Goal: Navigation & Orientation: Find specific page/section

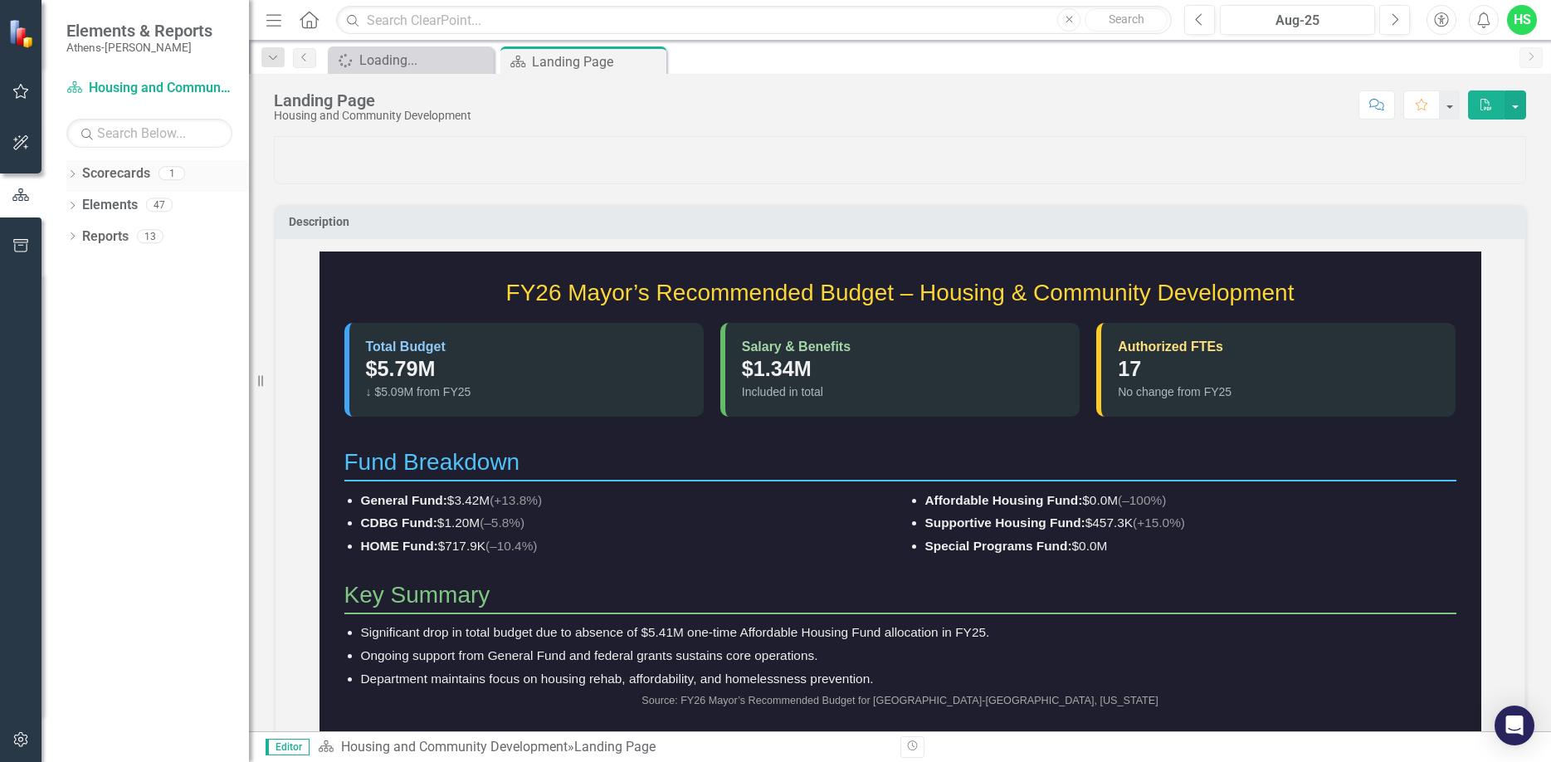
click at [75, 177] on icon "Dropdown" at bounding box center [72, 175] width 12 height 9
click at [74, 235] on icon "Dropdown" at bounding box center [72, 237] width 12 height 9
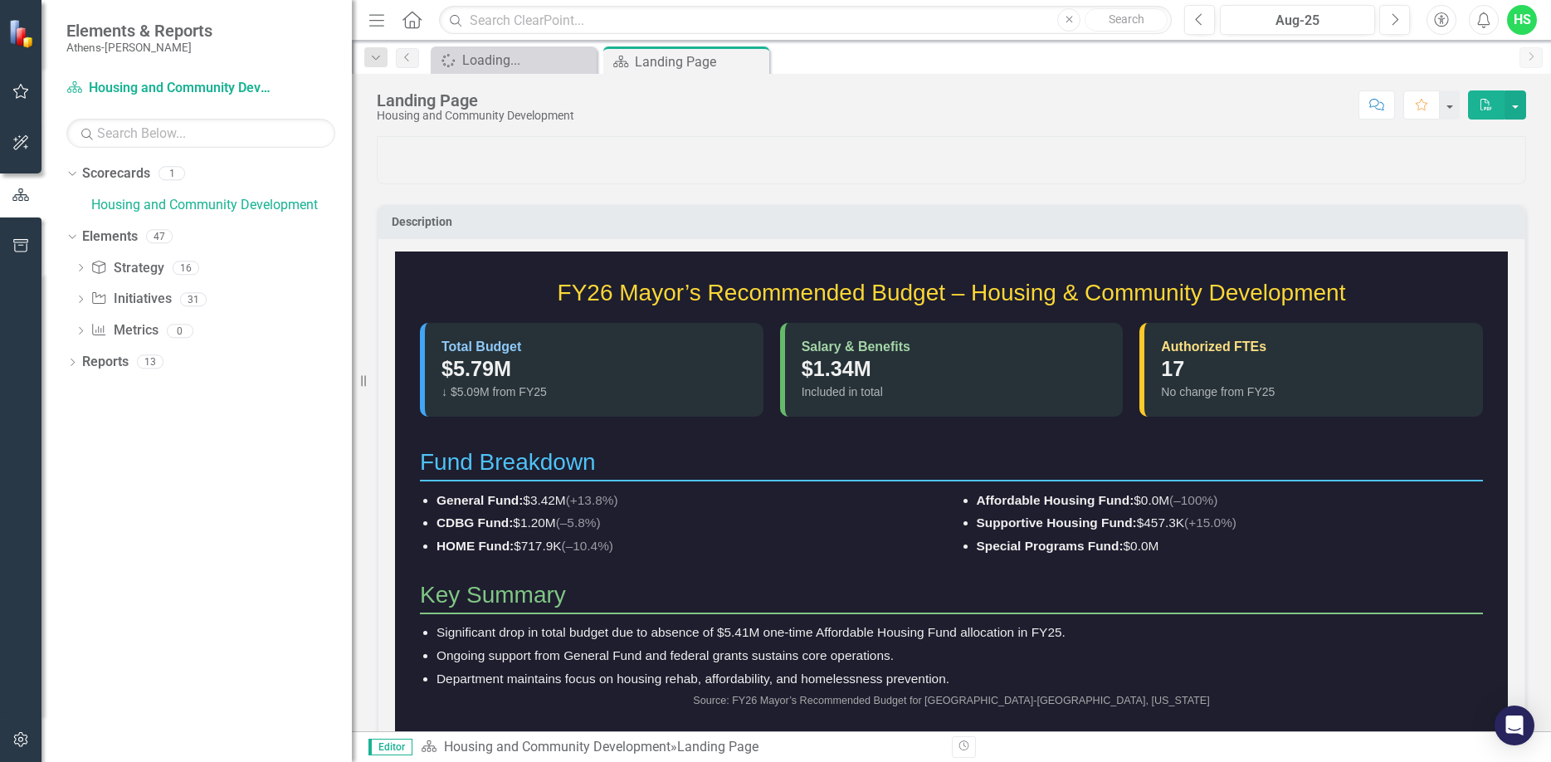
drag, startPoint x: 256, startPoint y: 239, endPoint x: 352, endPoint y: 258, distance: 97.3
click at [352, 258] on div "Resize" at bounding box center [358, 381] width 13 height 762
click at [73, 363] on icon "Dropdown" at bounding box center [72, 363] width 12 height 9
click at [80, 480] on icon "Dropdown" at bounding box center [80, 482] width 12 height 9
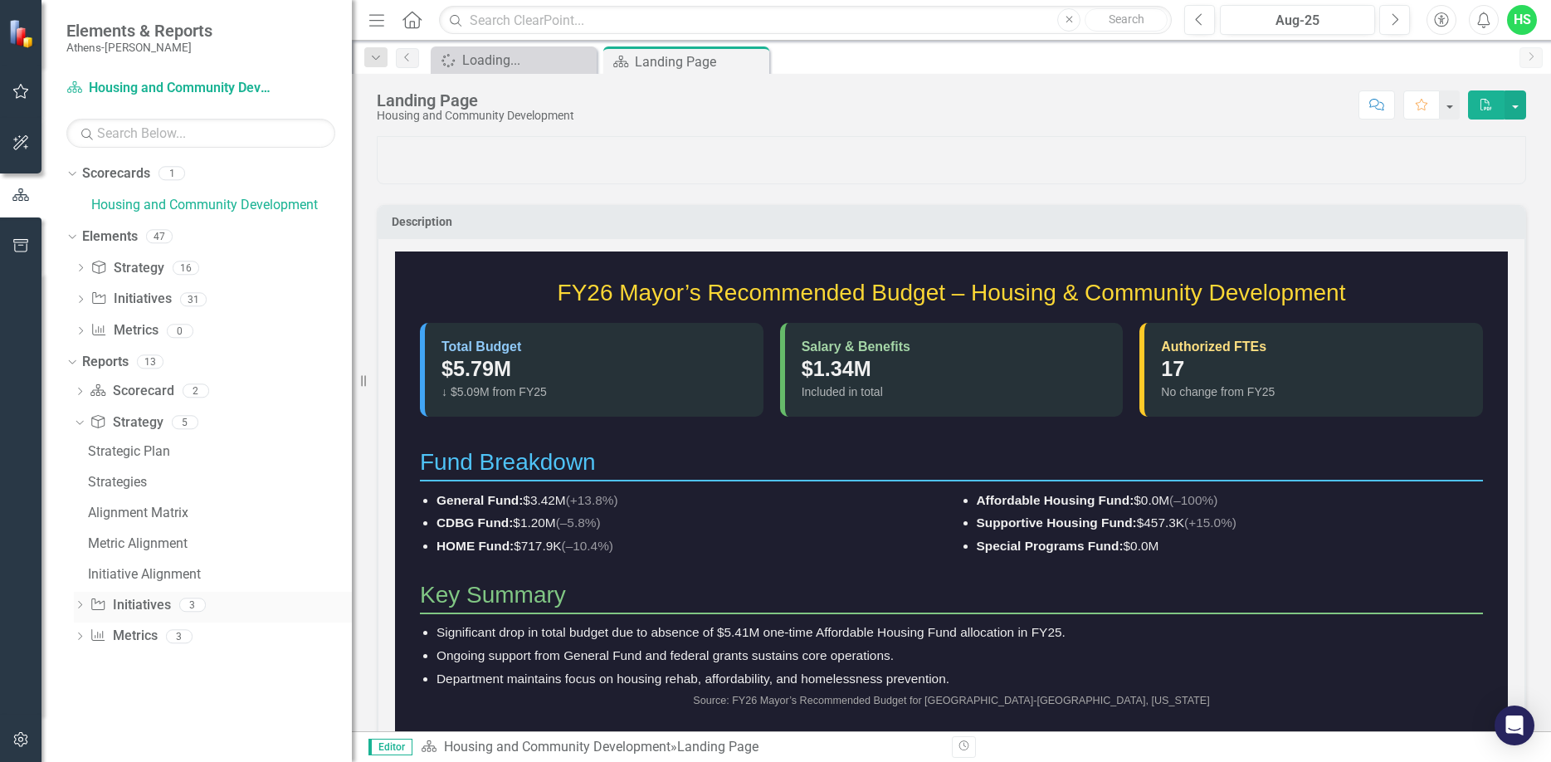
click at [79, 604] on icon "Dropdown" at bounding box center [80, 606] width 12 height 9
click at [78, 577] on icon "Dropdown" at bounding box center [80, 576] width 12 height 9
click at [20, 106] on button "button" at bounding box center [20, 92] width 37 height 35
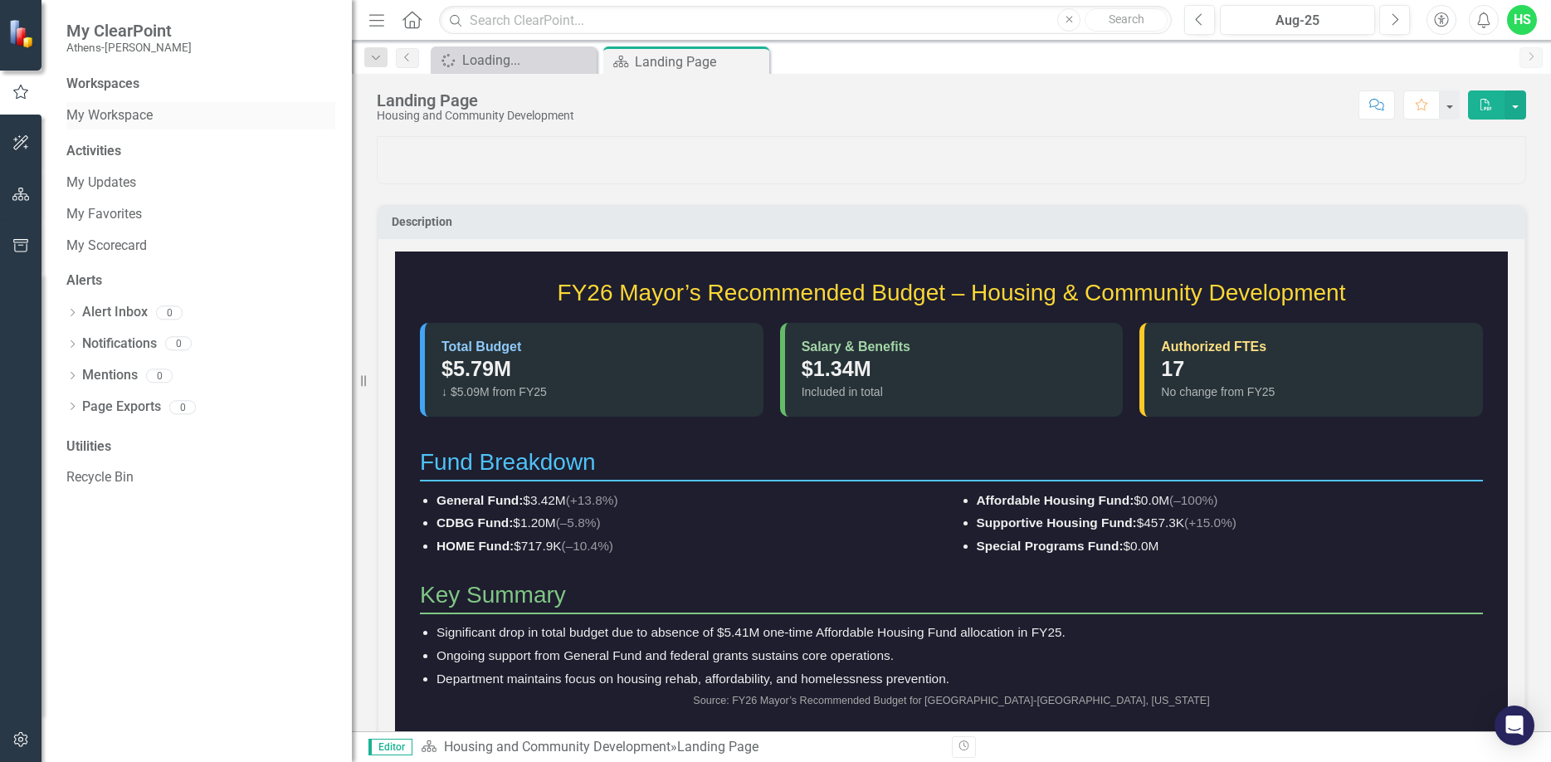
click at [137, 114] on link "My Workspace" at bounding box center [200, 115] width 269 height 19
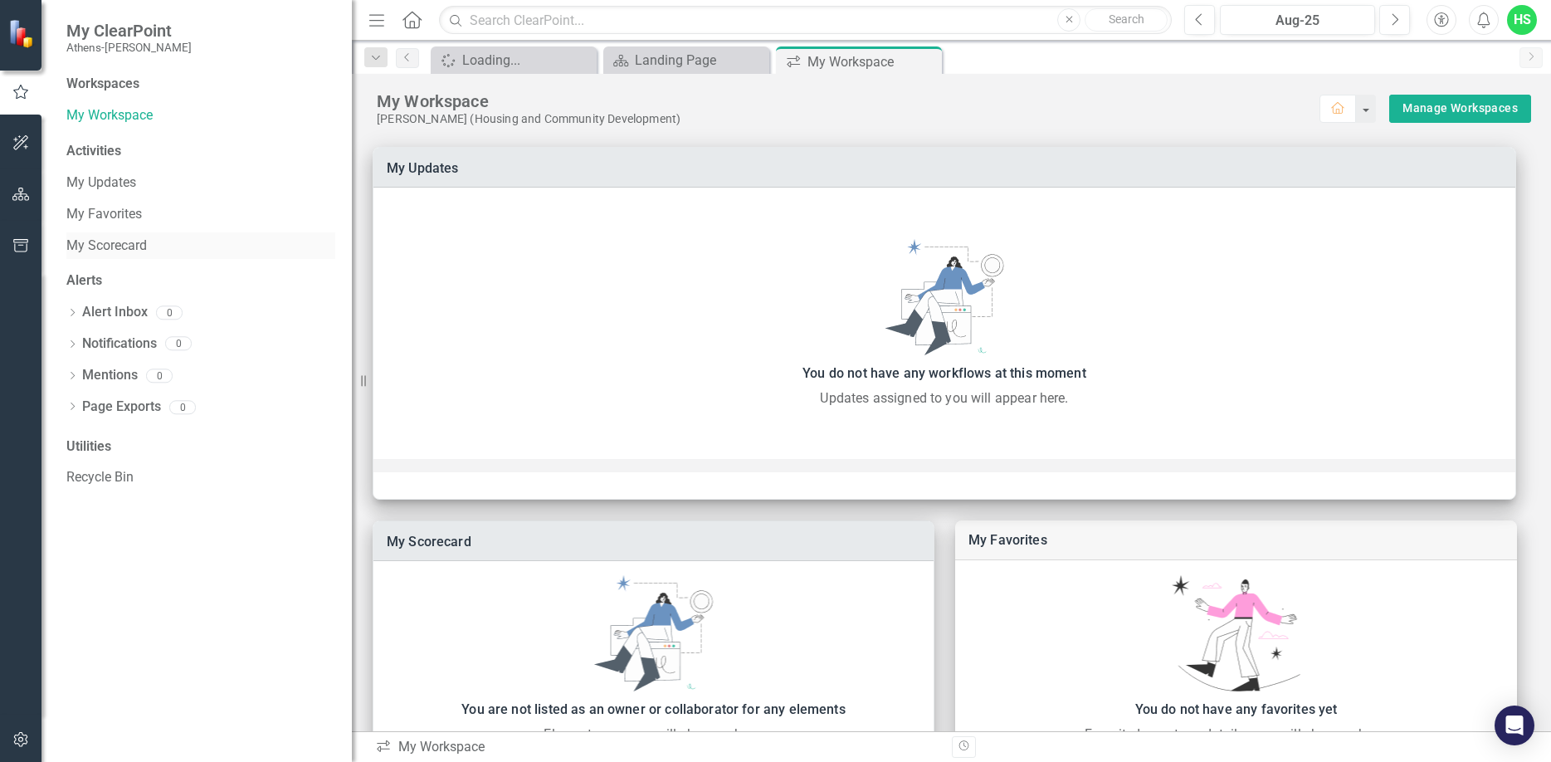
click at [101, 243] on link "My Scorecard" at bounding box center [200, 245] width 269 height 19
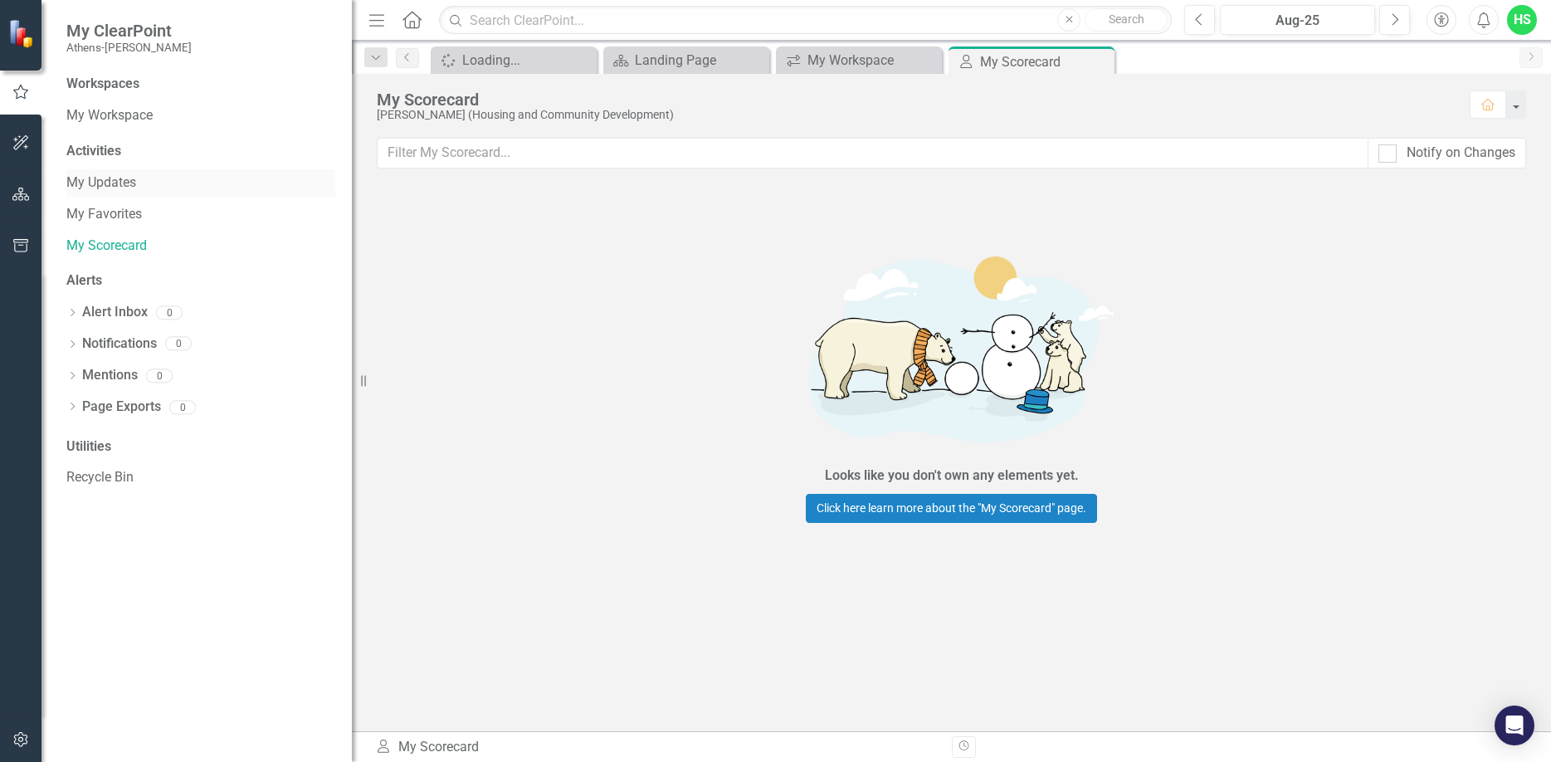
click at [119, 187] on link "My Updates" at bounding box center [200, 182] width 269 height 19
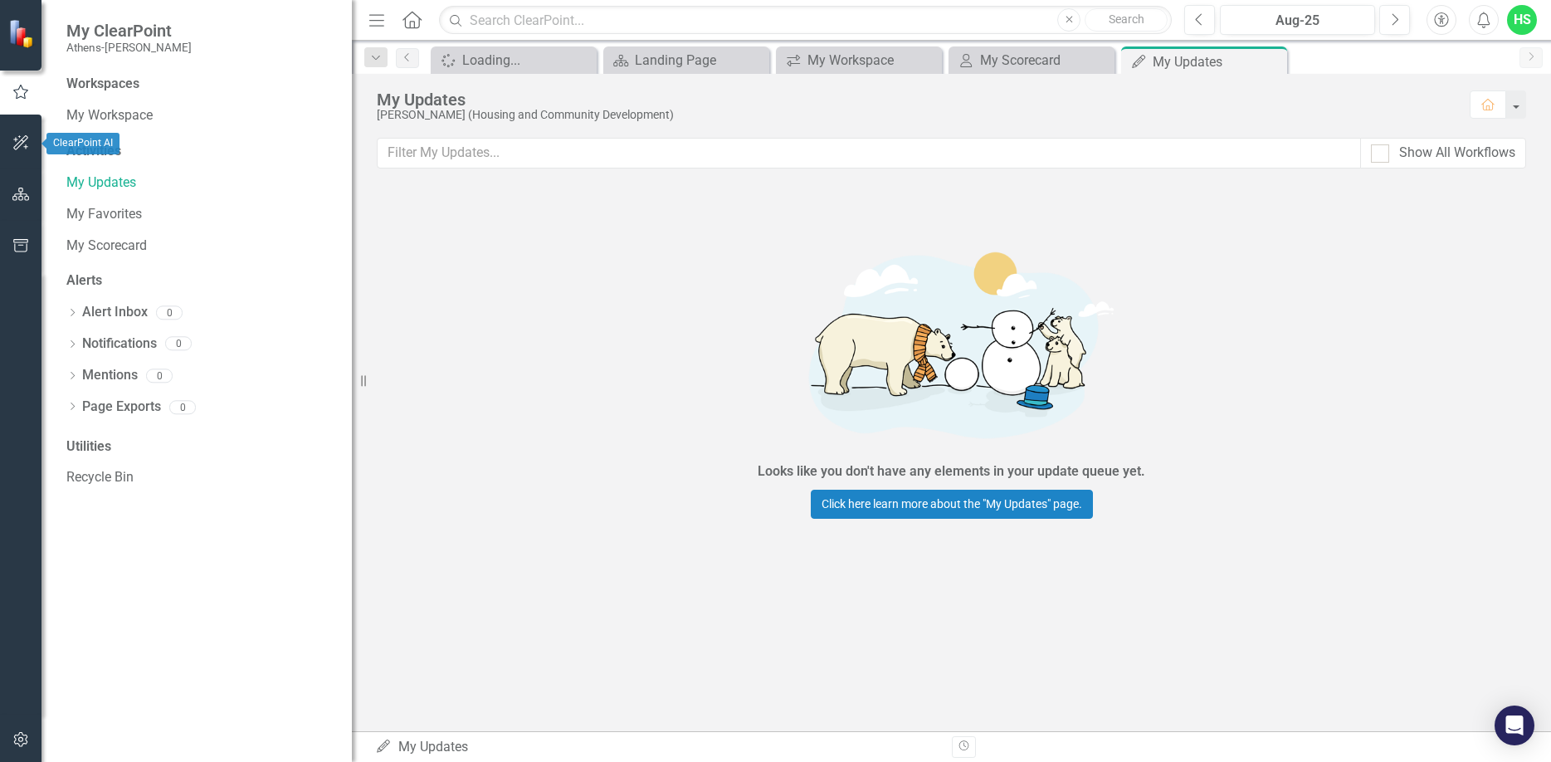
click at [25, 148] on icon "button" at bounding box center [20, 142] width 15 height 15
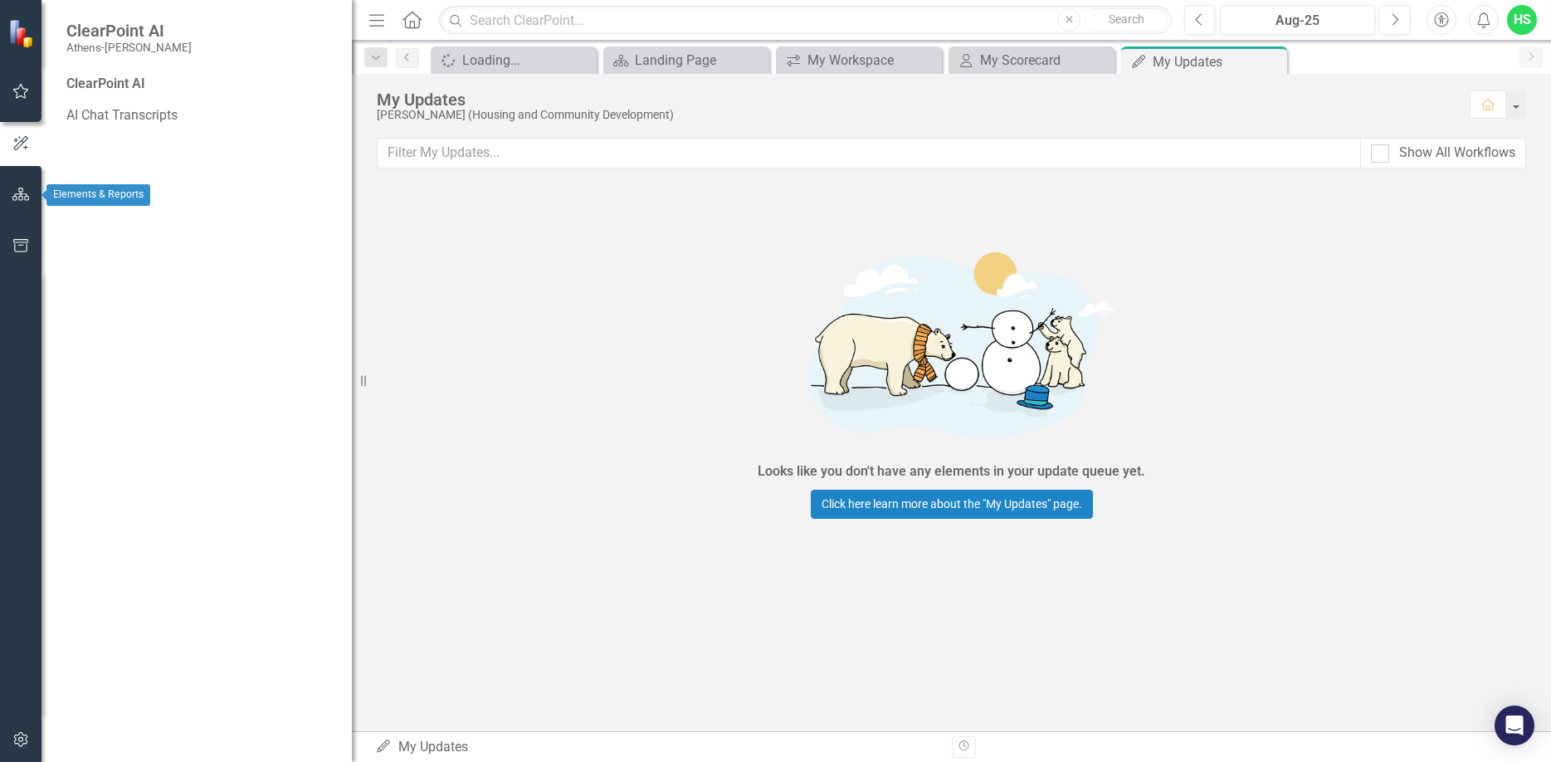
click at [27, 186] on button "button" at bounding box center [20, 195] width 37 height 35
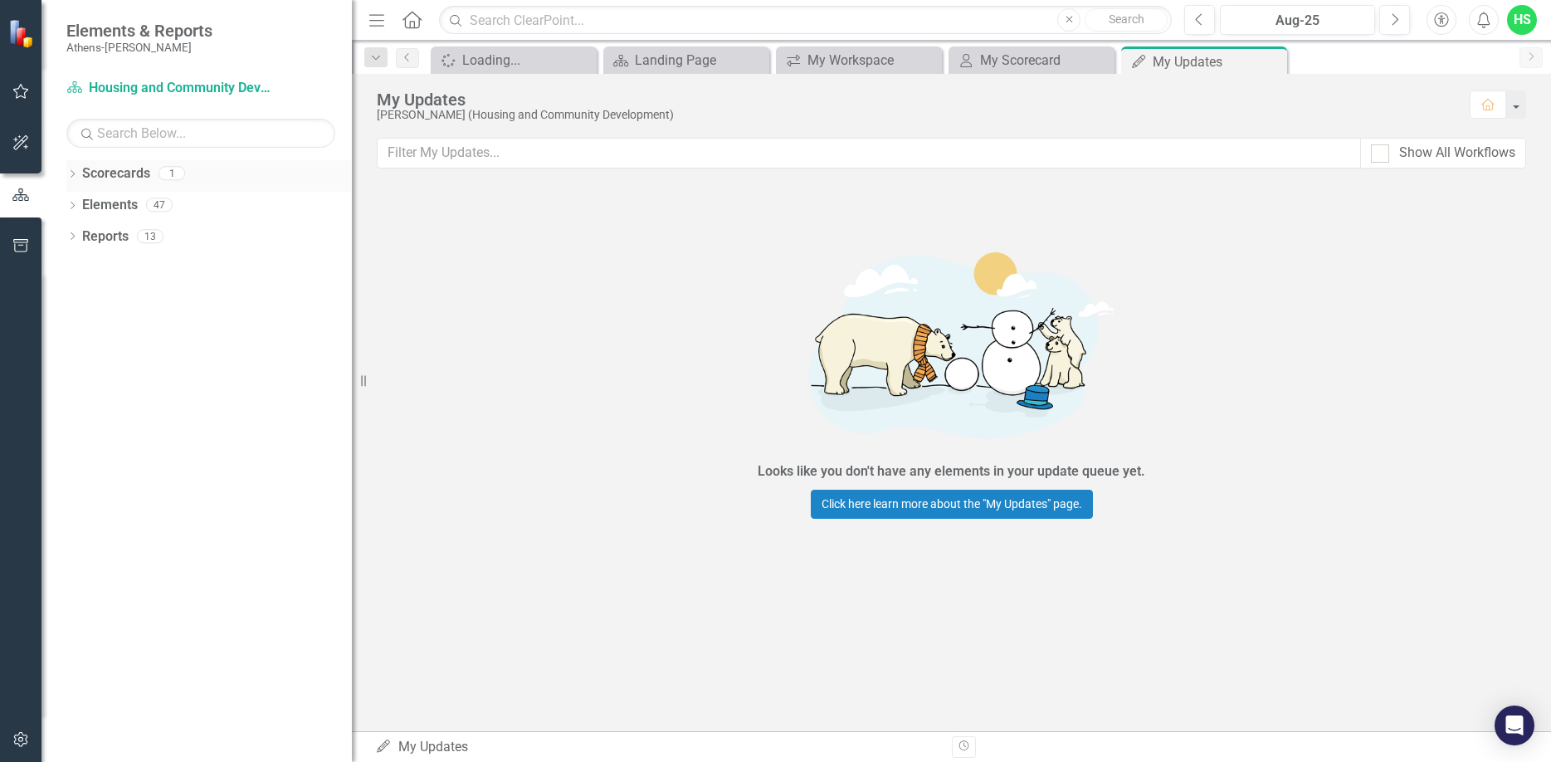
click at [80, 175] on div "Dropdown Scorecards 1" at bounding box center [208, 176] width 285 height 32
click at [71, 173] on icon "Dropdown" at bounding box center [72, 175] width 12 height 9
click at [118, 212] on link "Housing and Community Development" at bounding box center [221, 205] width 261 height 19
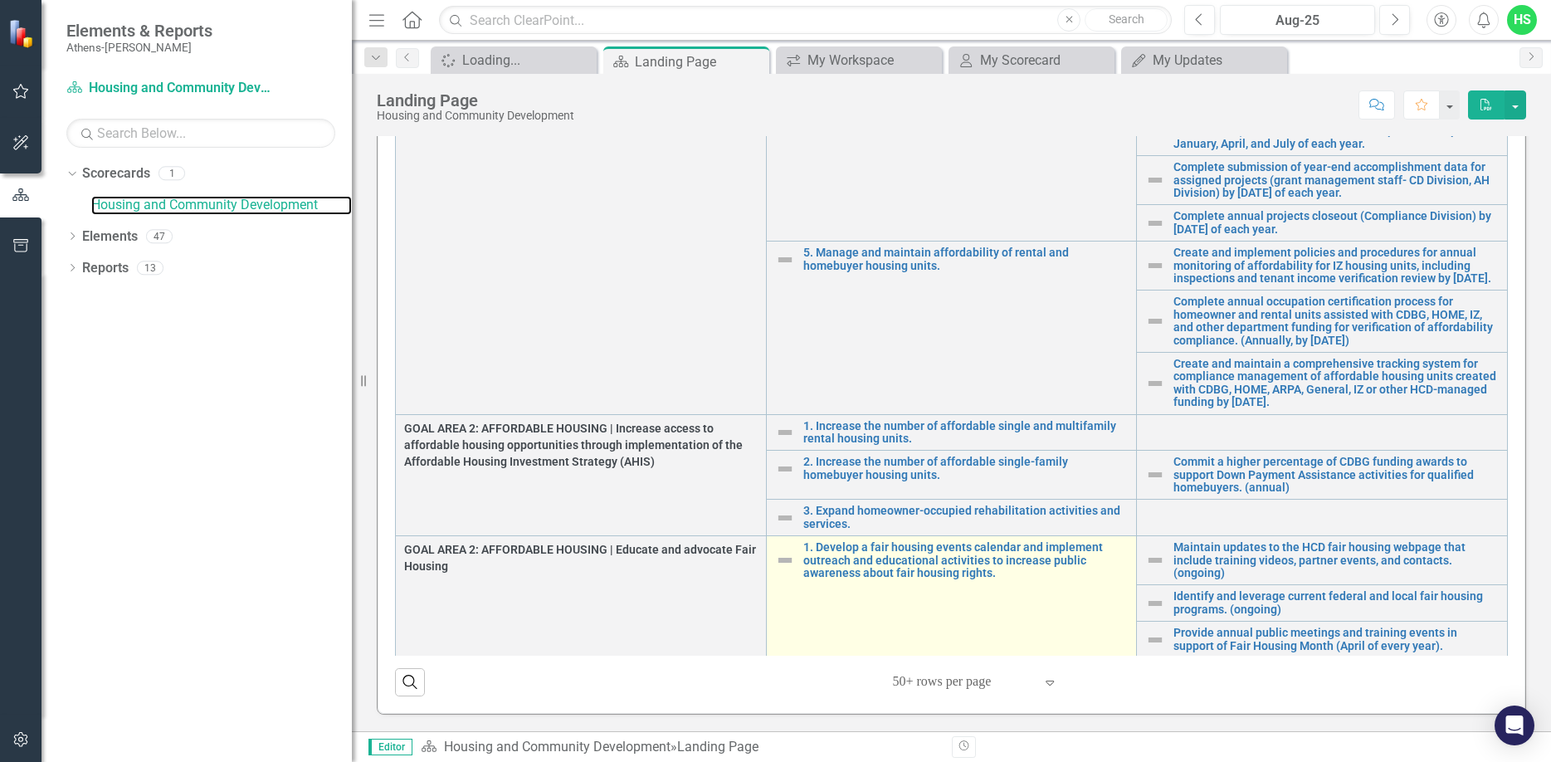
scroll to position [393, 0]
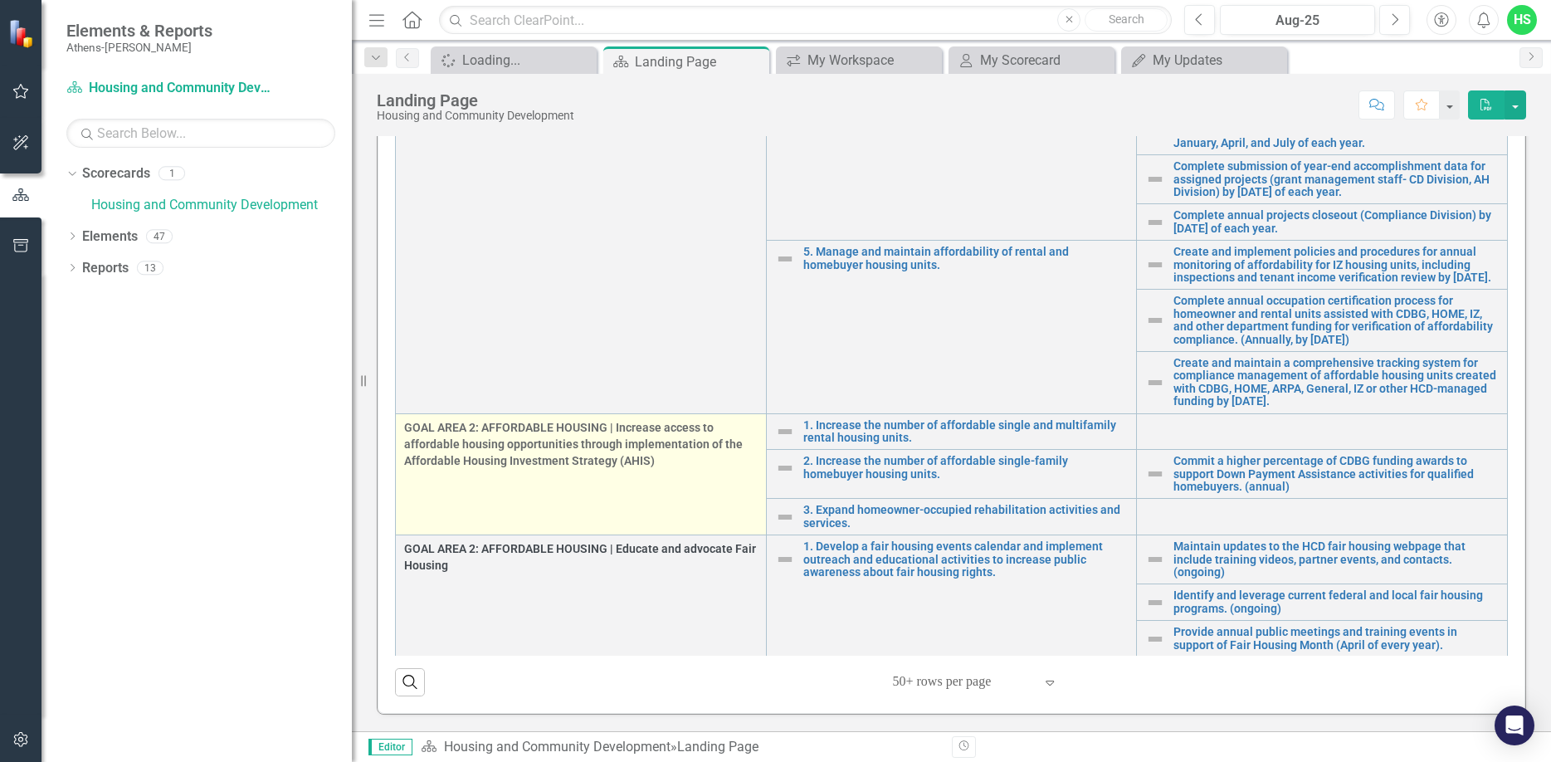
click at [575, 446] on span "GOAL AREA 2: AFFORDABLE HOUSING | Increase access to affordable housing opportu…" at bounding box center [581, 444] width 354 height 50
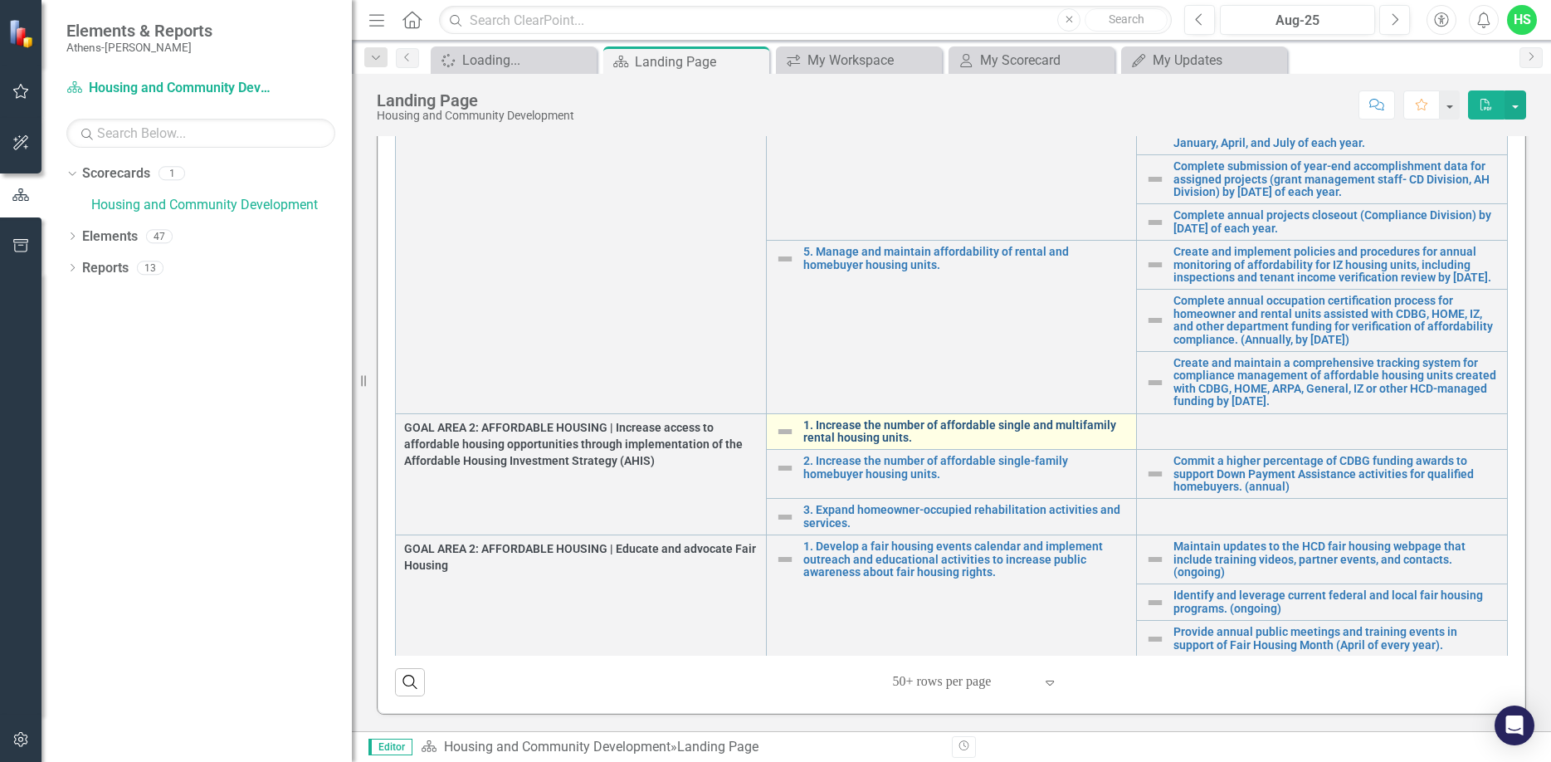
click at [1073, 444] on link "1. Increase the number of affordable single and multifamily rental housing unit…" at bounding box center [965, 432] width 325 height 26
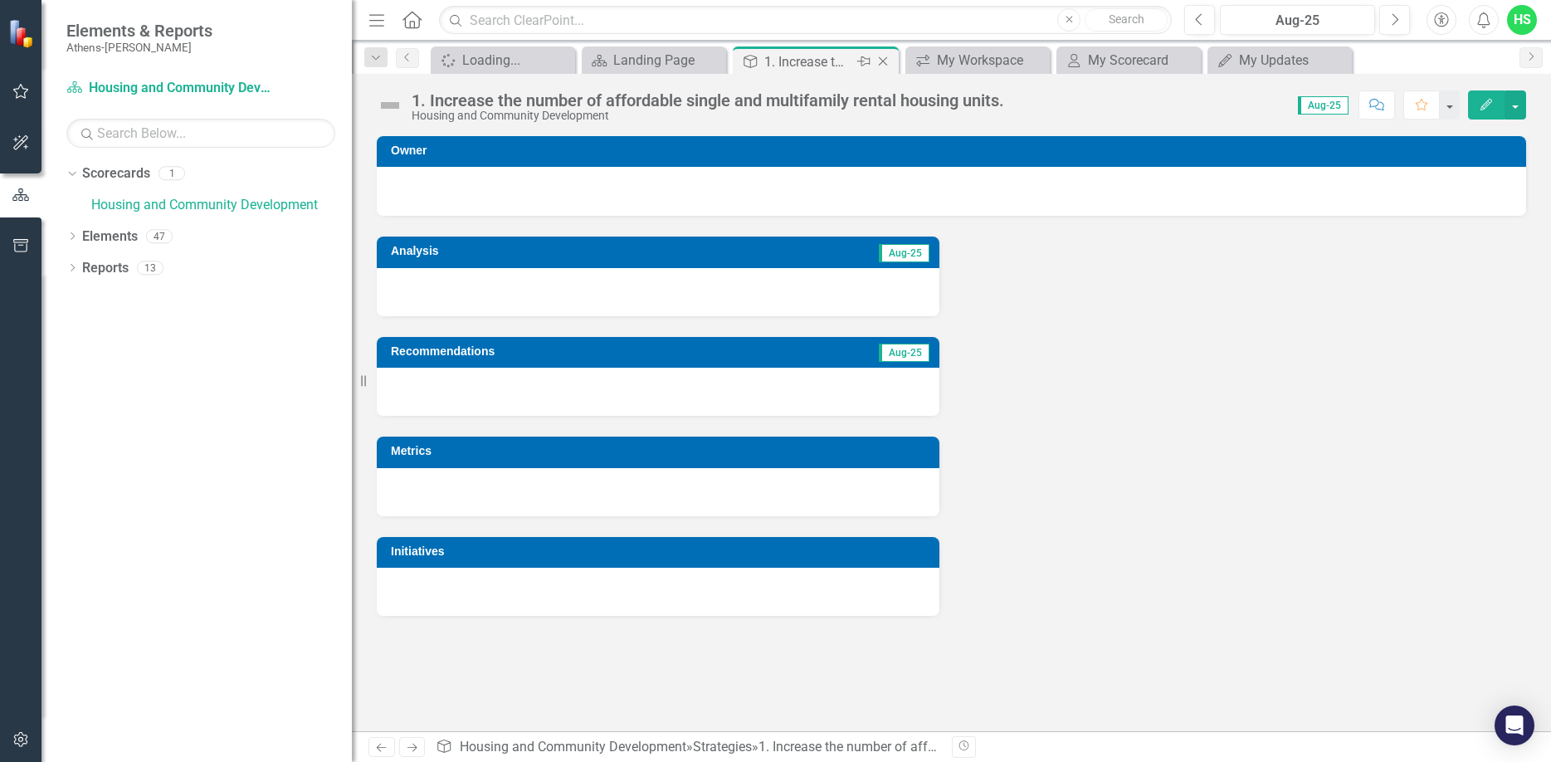
click at [882, 60] on icon "Close" at bounding box center [883, 61] width 17 height 13
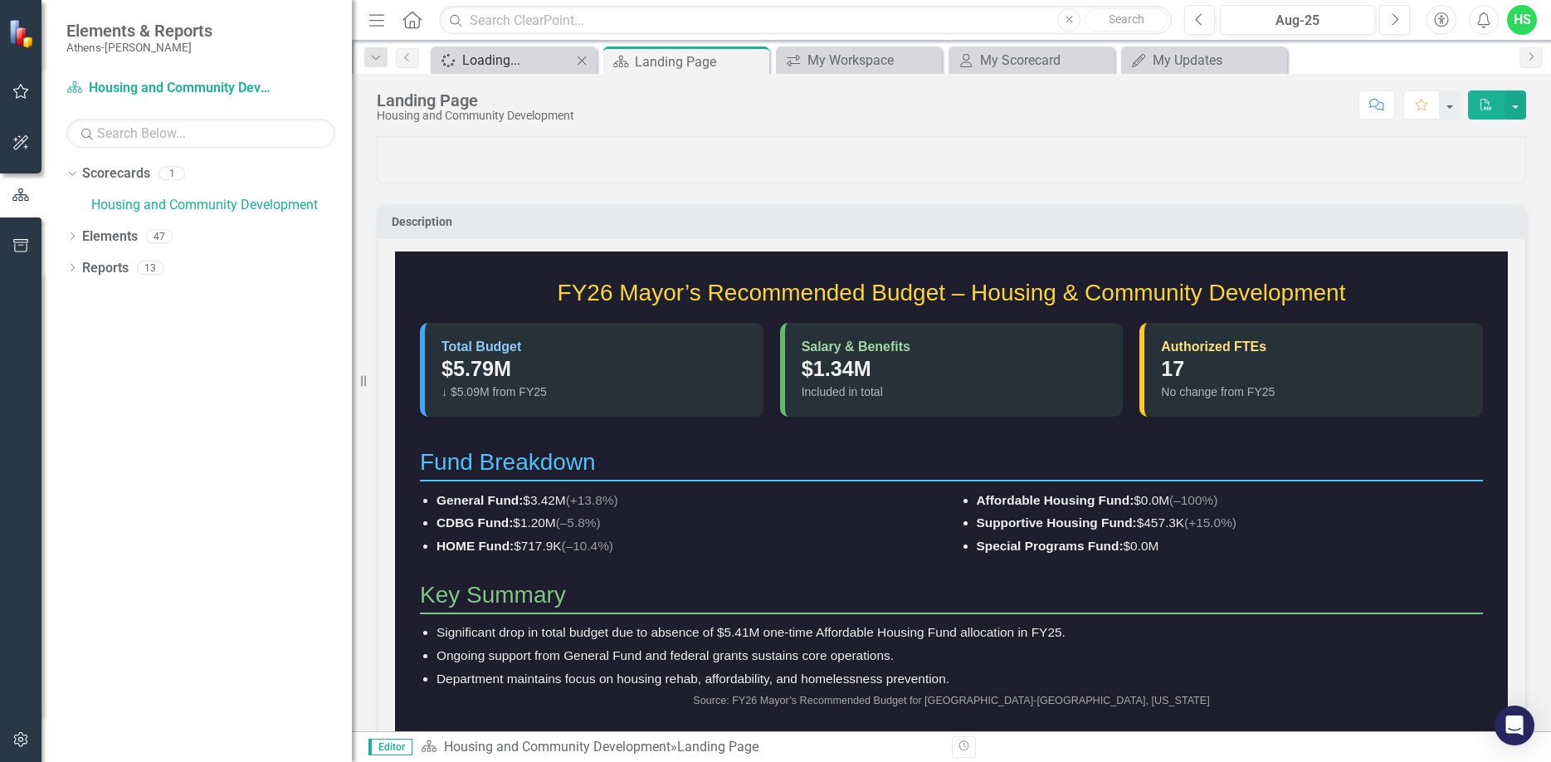
click at [532, 65] on div "Loading..." at bounding box center [517, 60] width 110 height 21
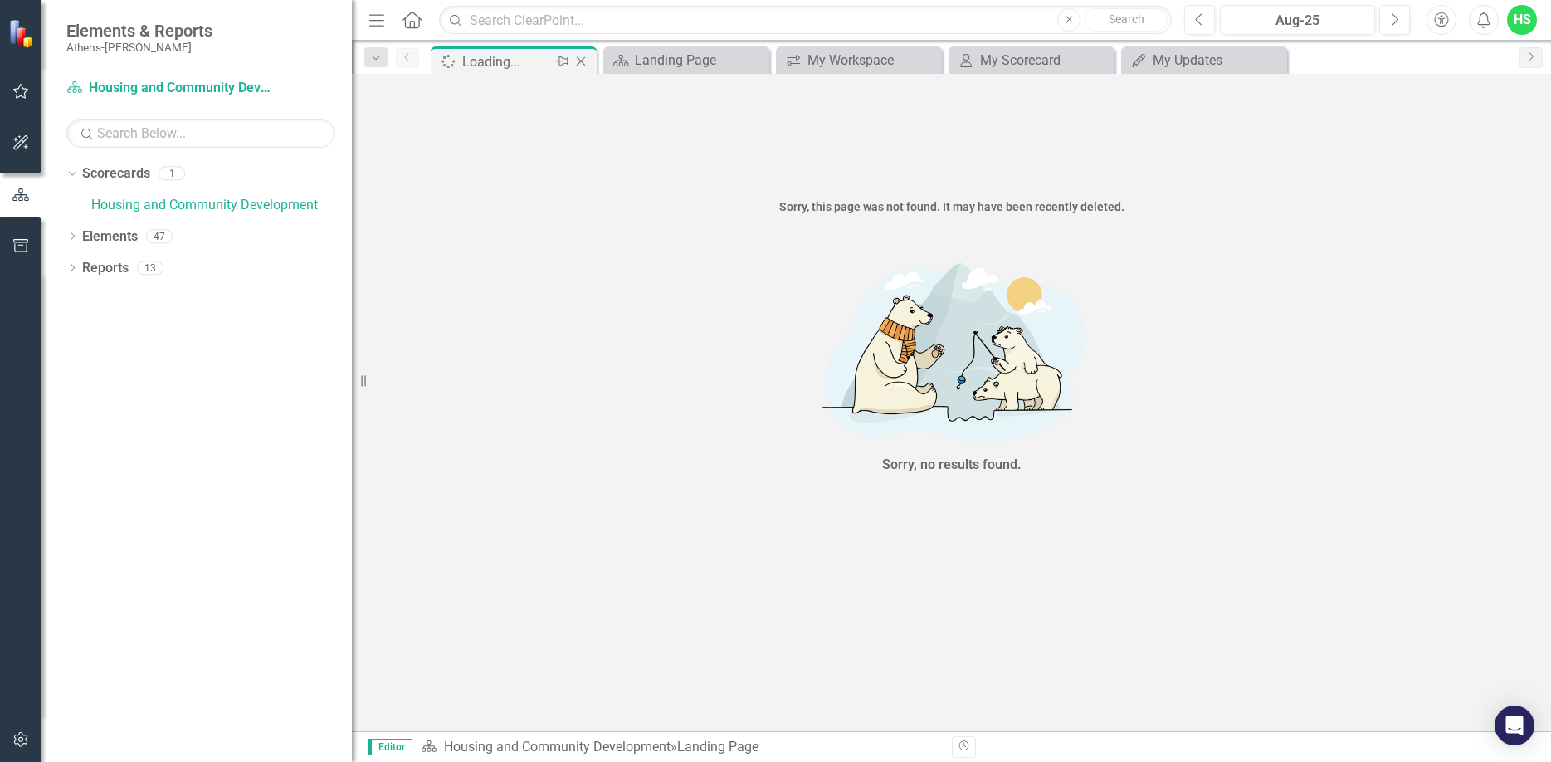
click at [587, 58] on icon "Close" at bounding box center [581, 61] width 17 height 13
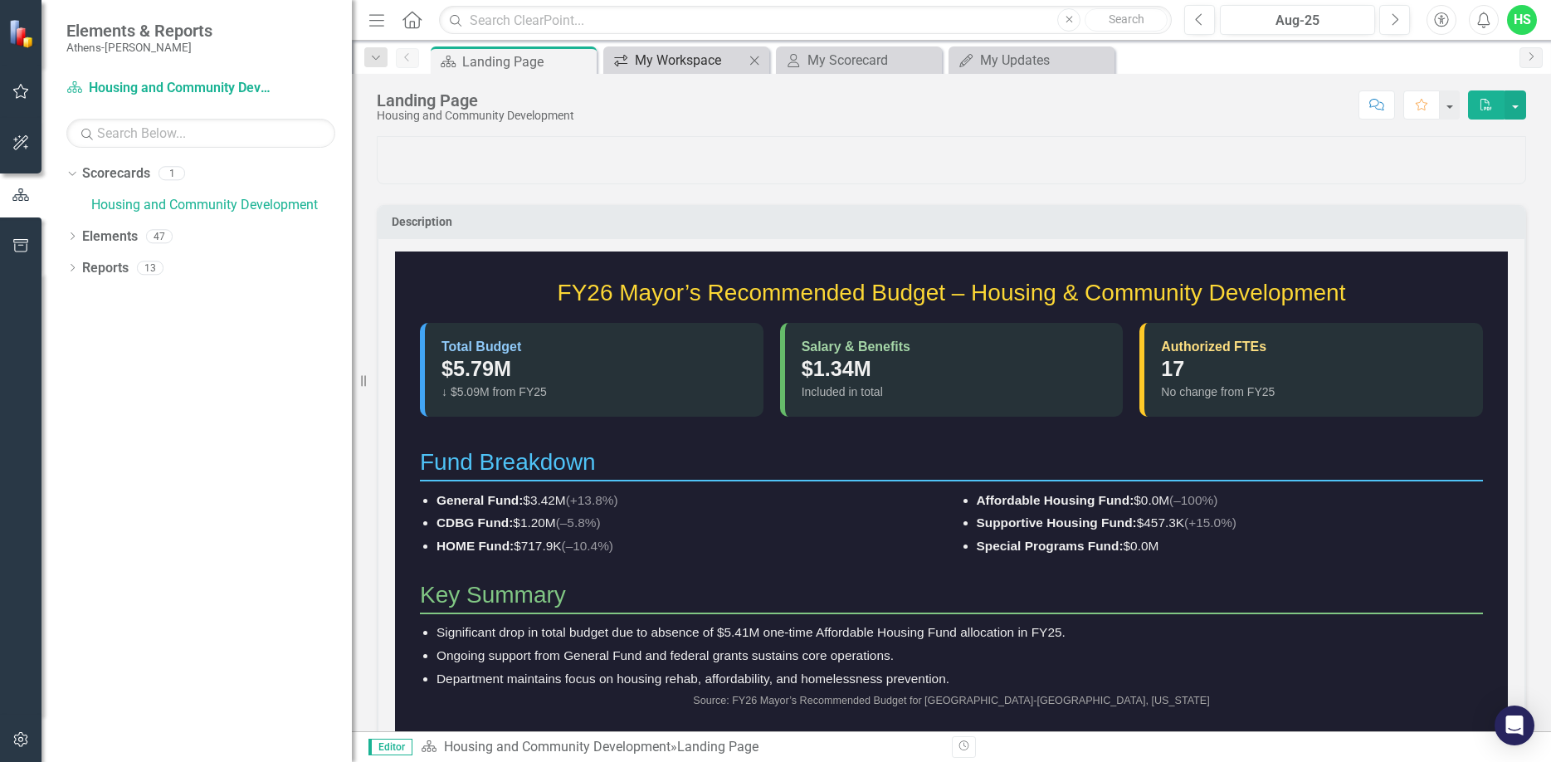
click at [698, 53] on div "My Workspace" at bounding box center [690, 60] width 110 height 21
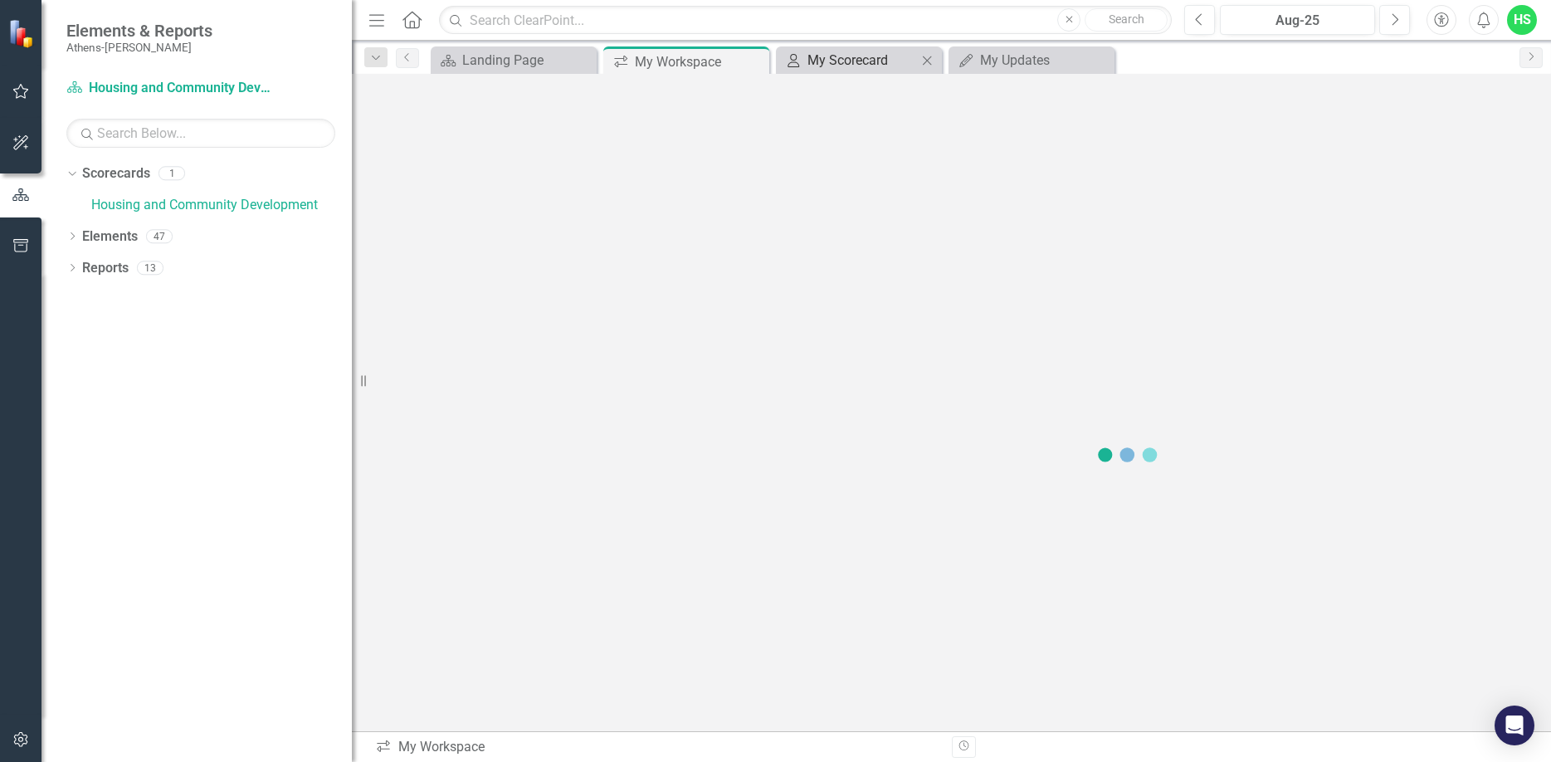
click at [855, 60] on div "My Scorecard" at bounding box center [862, 60] width 110 height 21
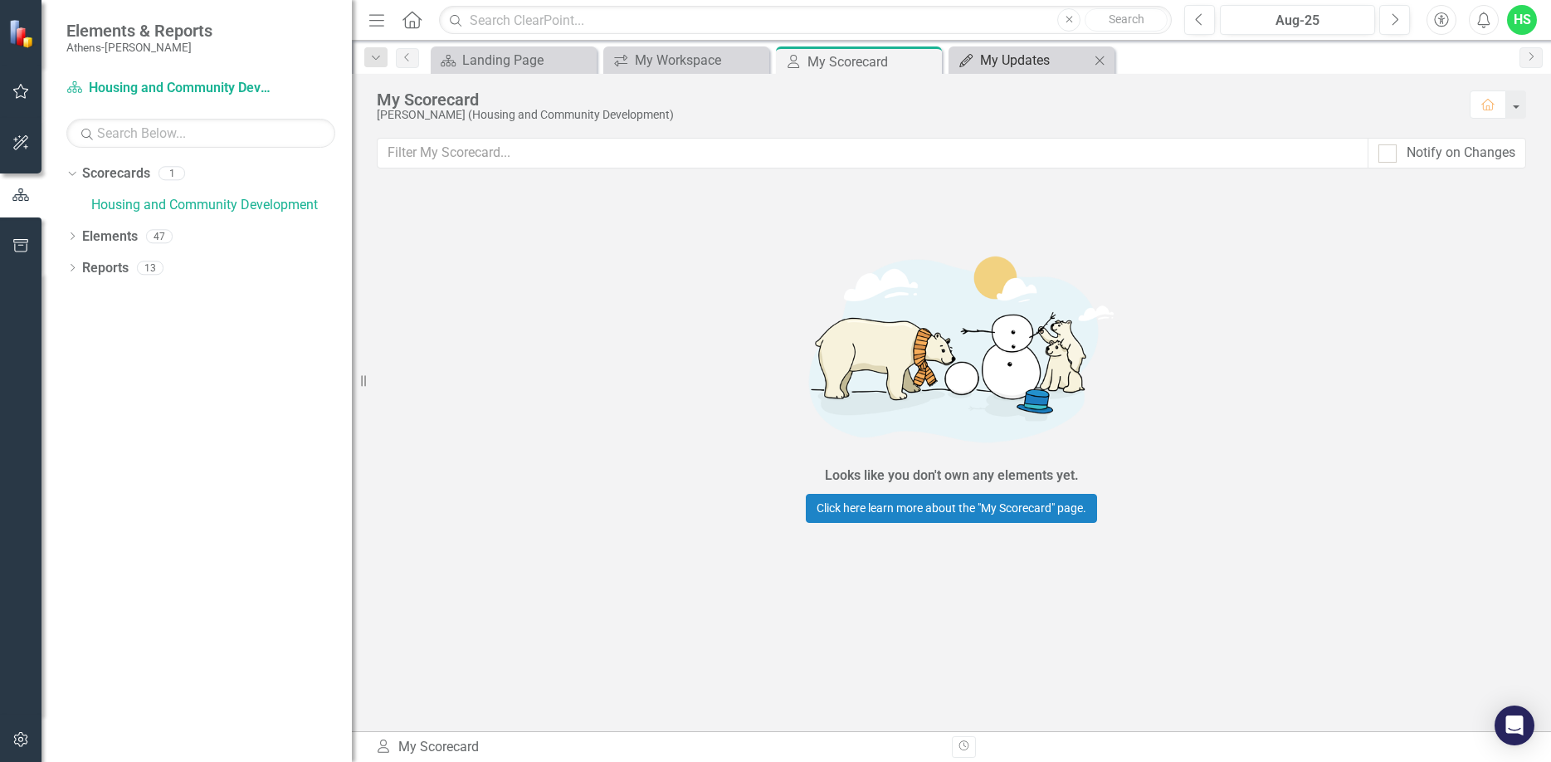
click at [997, 58] on div "My Updates" at bounding box center [1035, 60] width 110 height 21
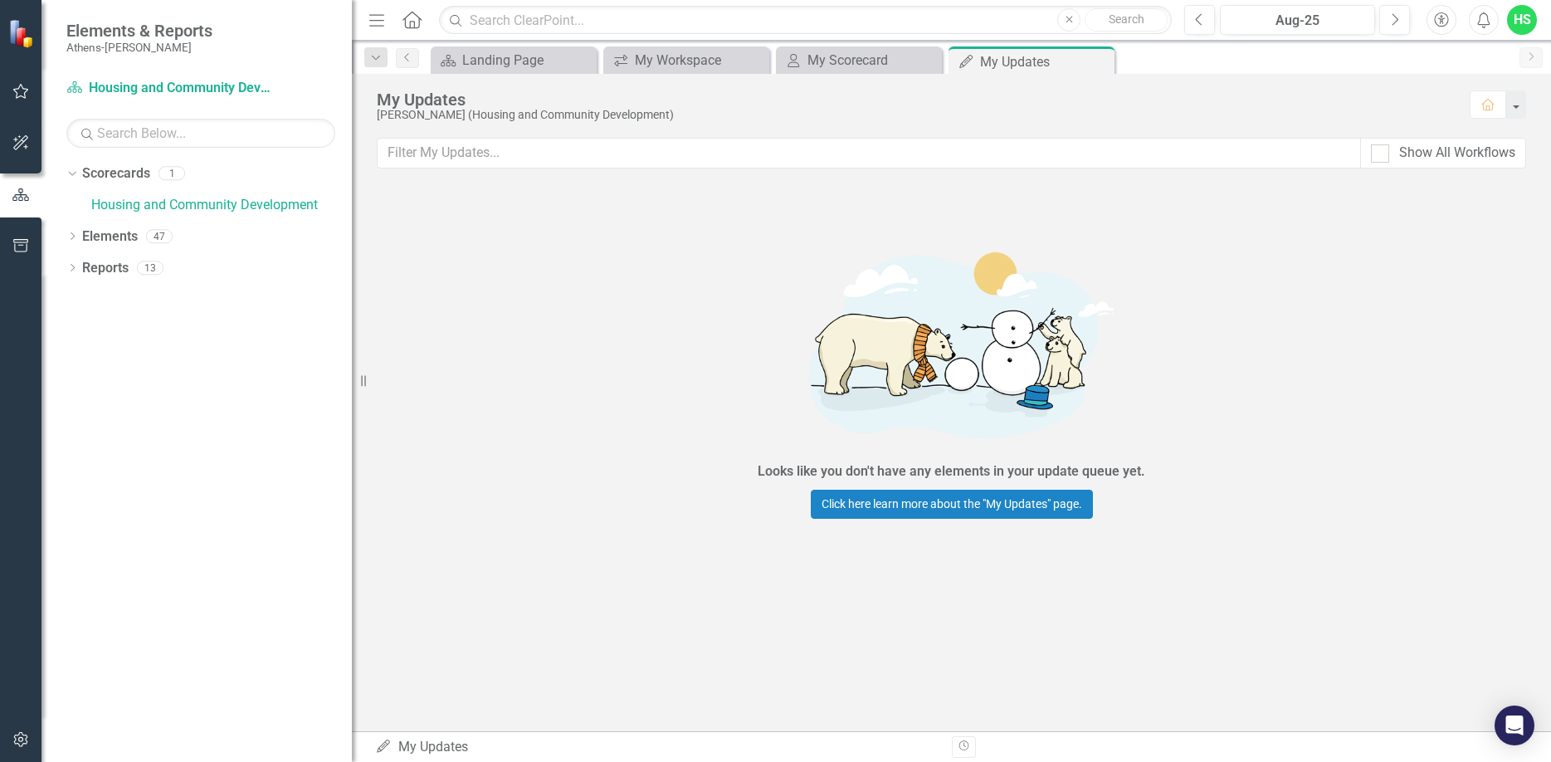
click at [1446, 196] on div "Looks like you don't have any elements in your update queue yet. Click here lea…" at bounding box center [951, 376] width 1199 height 382
click at [811, 61] on div "My Scorecard" at bounding box center [862, 60] width 110 height 21
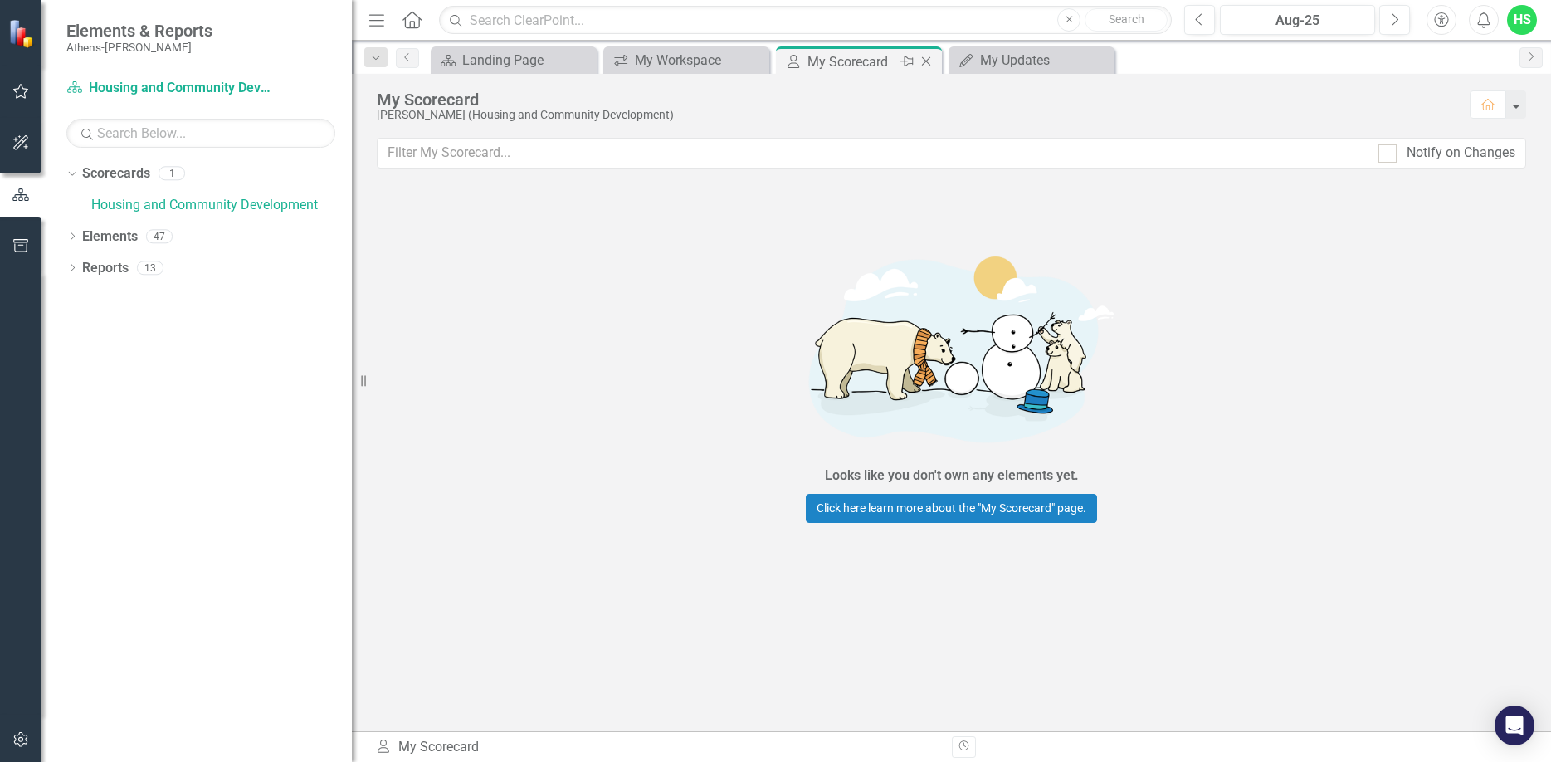
click at [850, 67] on div "My Scorecard" at bounding box center [851, 61] width 89 height 21
click at [664, 51] on div "My Workspace" at bounding box center [690, 60] width 110 height 21
